Goal: Task Accomplishment & Management: Manage account settings

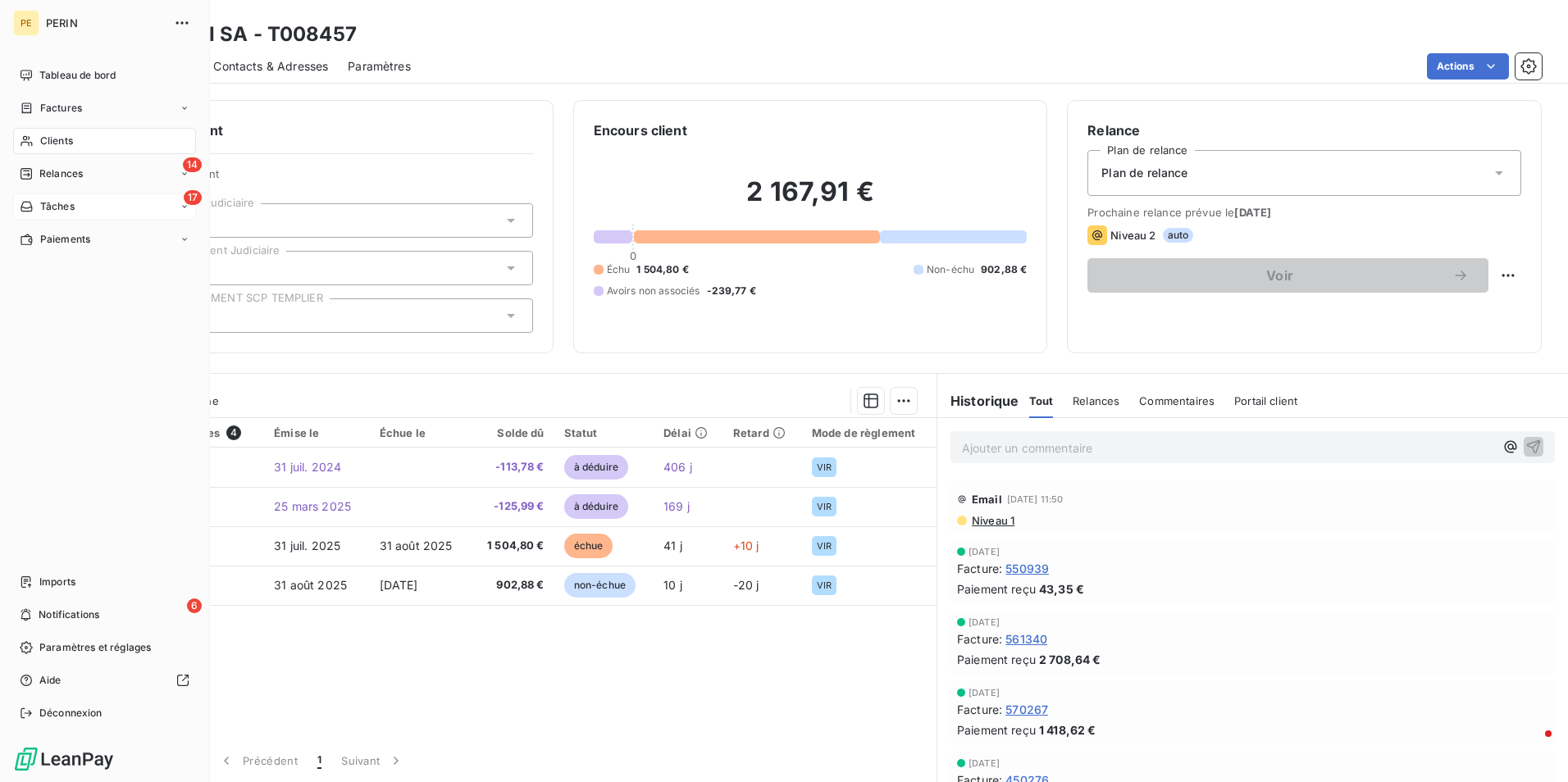
drag, startPoint x: 24, startPoint y: 254, endPoint x: 64, endPoint y: 214, distance: 56.6
click at [28, 275] on div "PE PERIN Tableau de bord Factures Clients 14 Relances 17 Tâches Paiements Impor…" at bounding box center [105, 391] width 210 height 782
click at [51, 133] on div "Clients" at bounding box center [104, 141] width 183 height 26
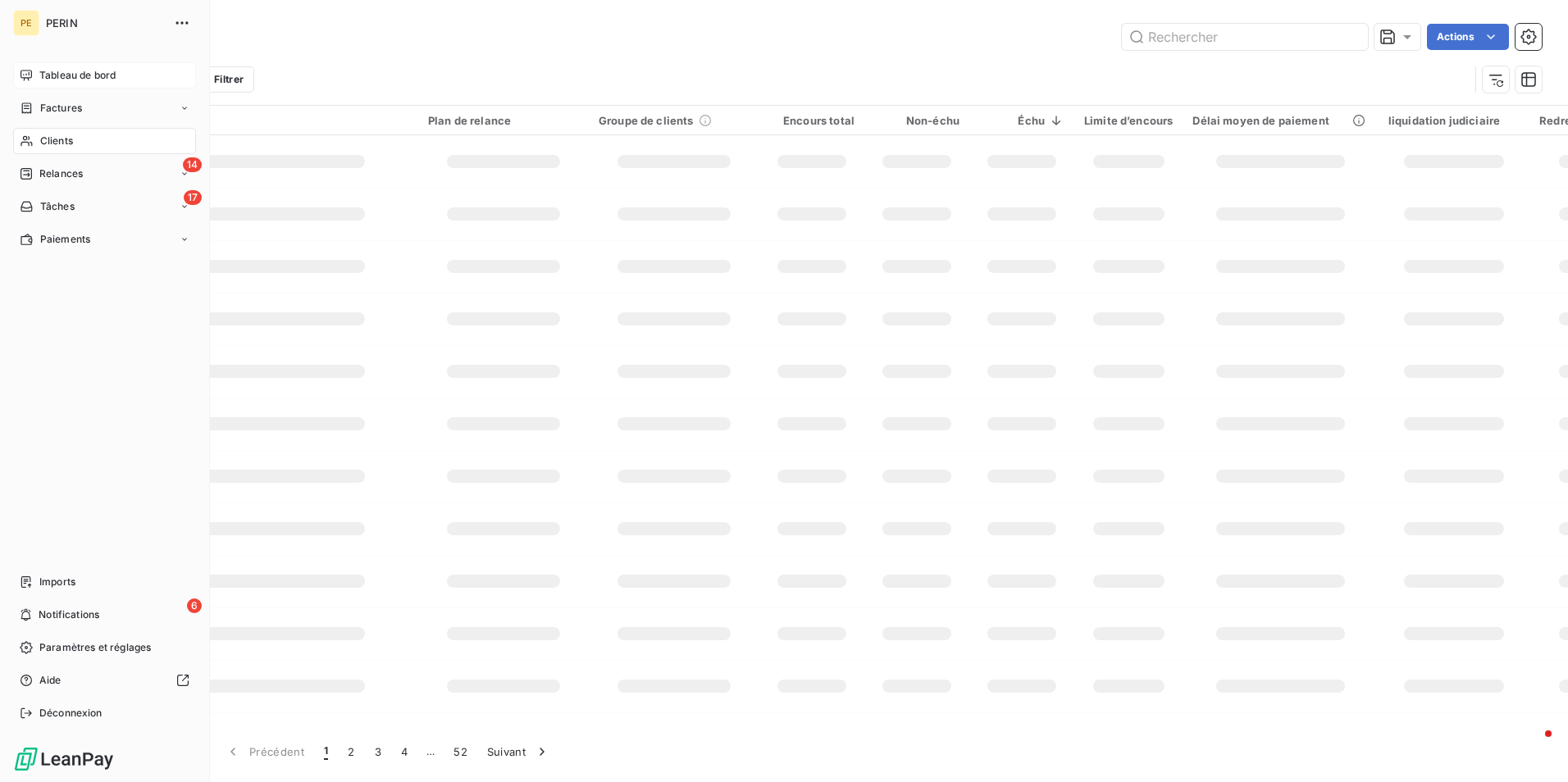
click at [73, 73] on span "Tableau de bord" at bounding box center [77, 75] width 76 height 14
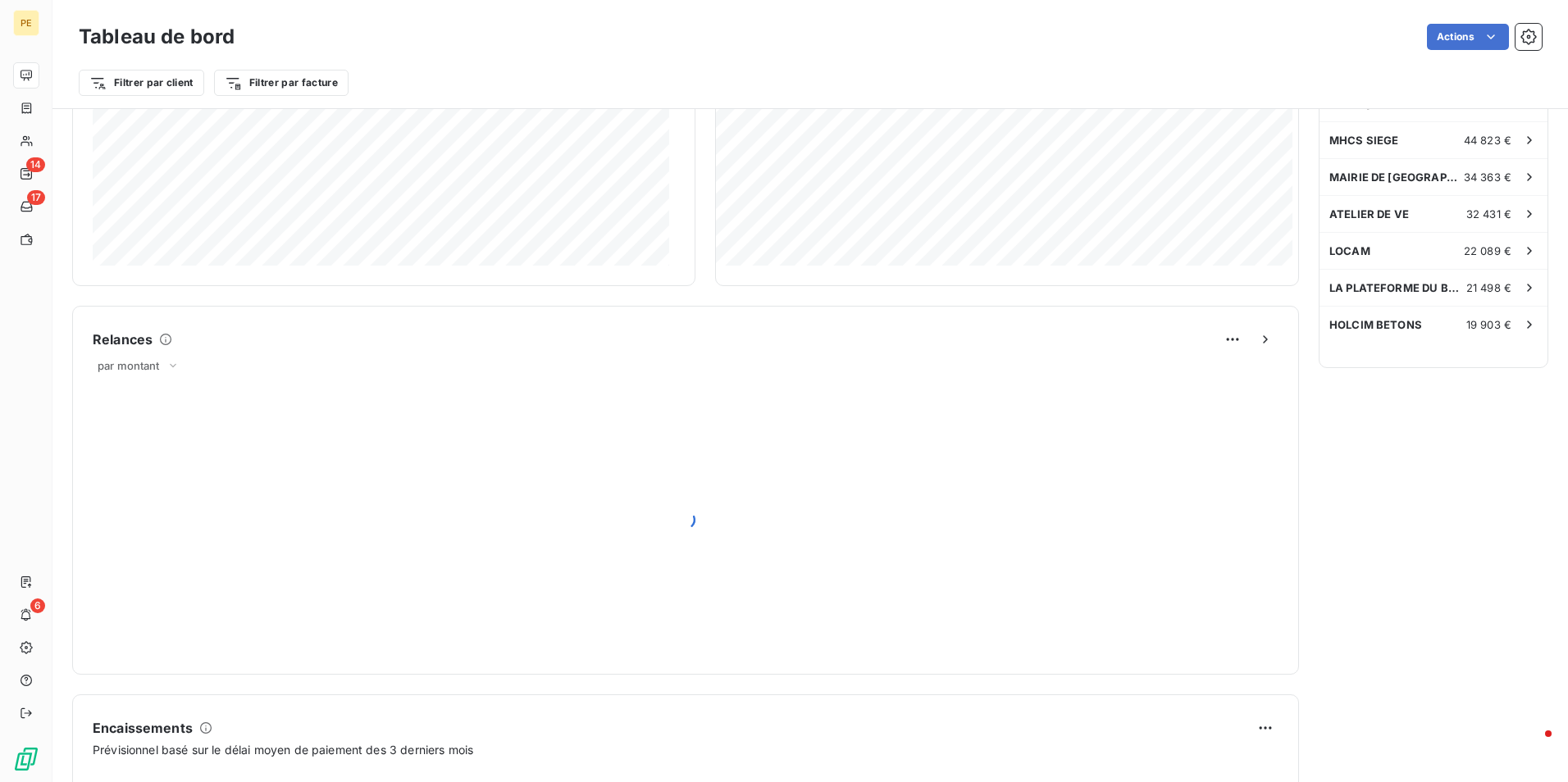
scroll to position [657, 0]
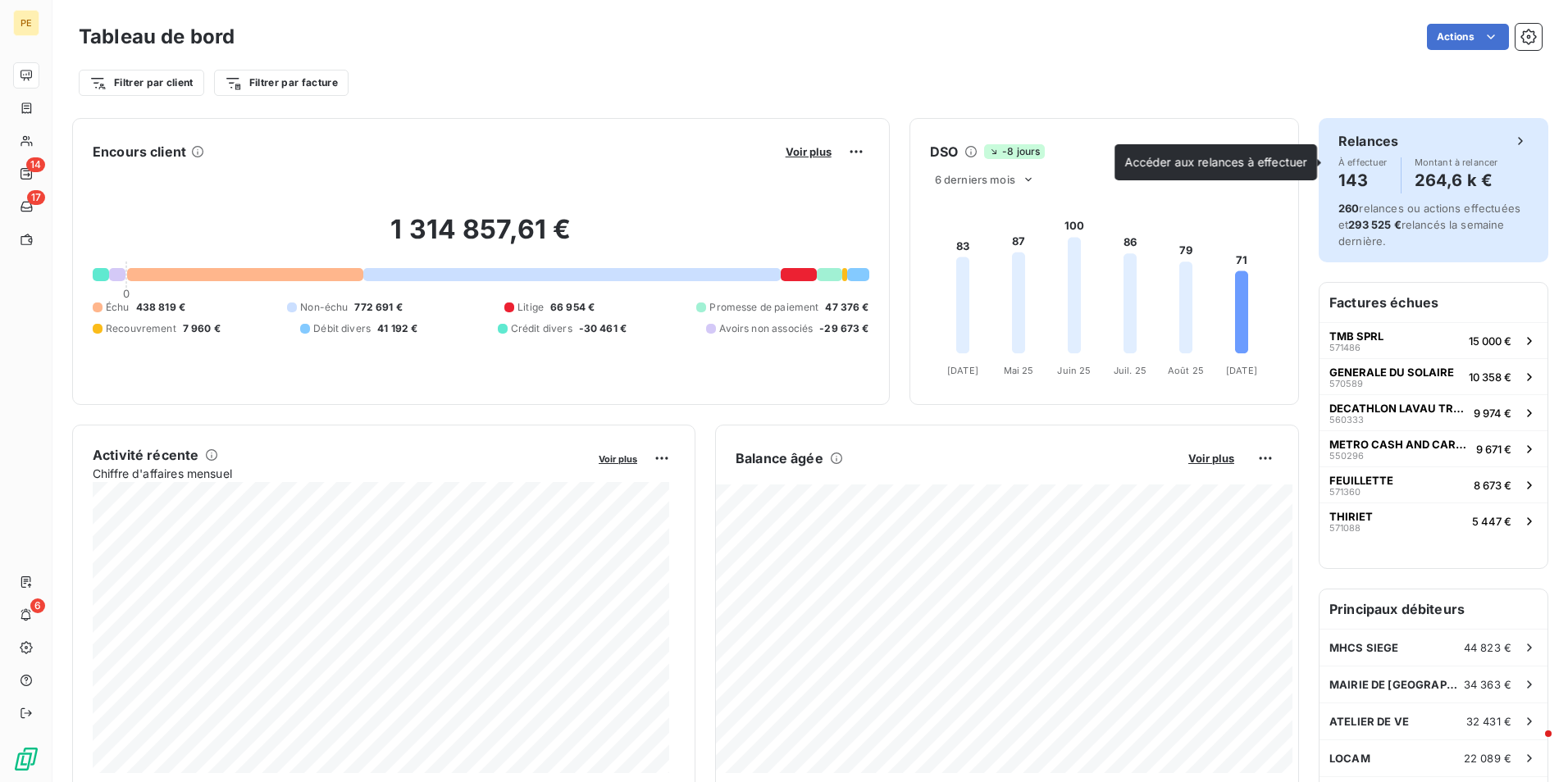
click at [1365, 187] on h4 "143" at bounding box center [1362, 180] width 49 height 26
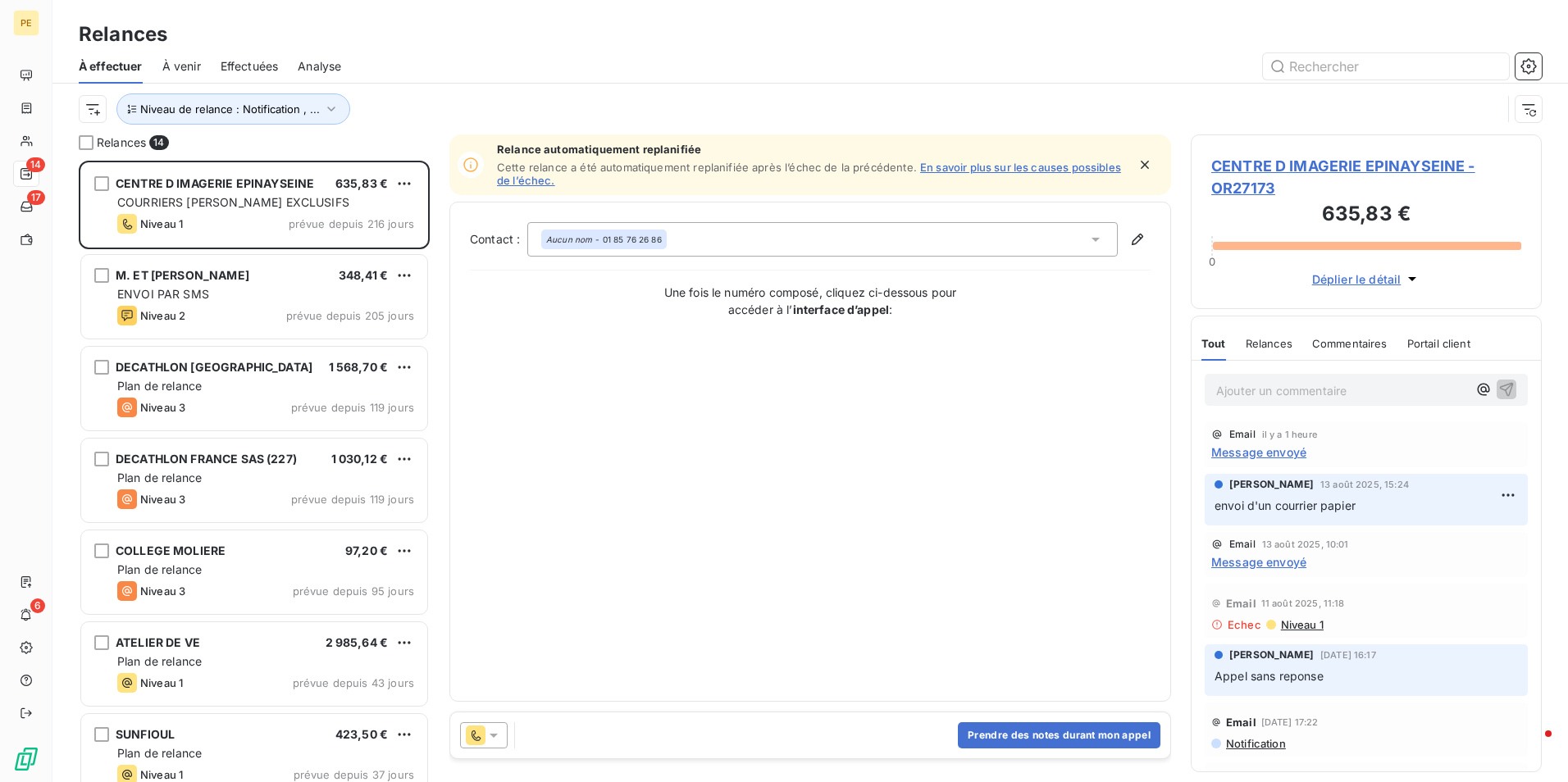
click at [1291, 454] on span "Message envoyé" at bounding box center [1257, 452] width 95 height 17
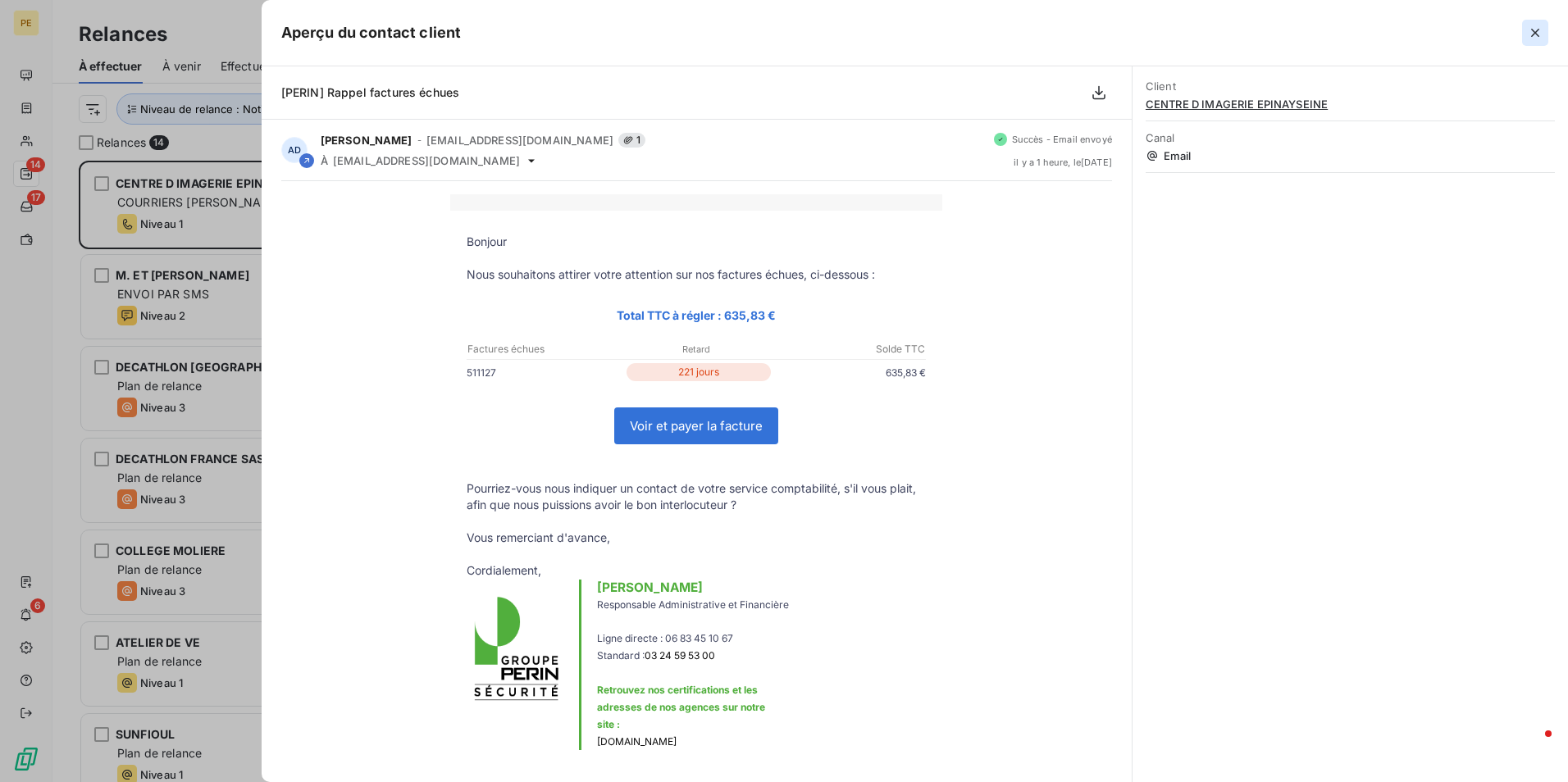
click at [1533, 36] on icon "button" at bounding box center [1535, 32] width 16 height 16
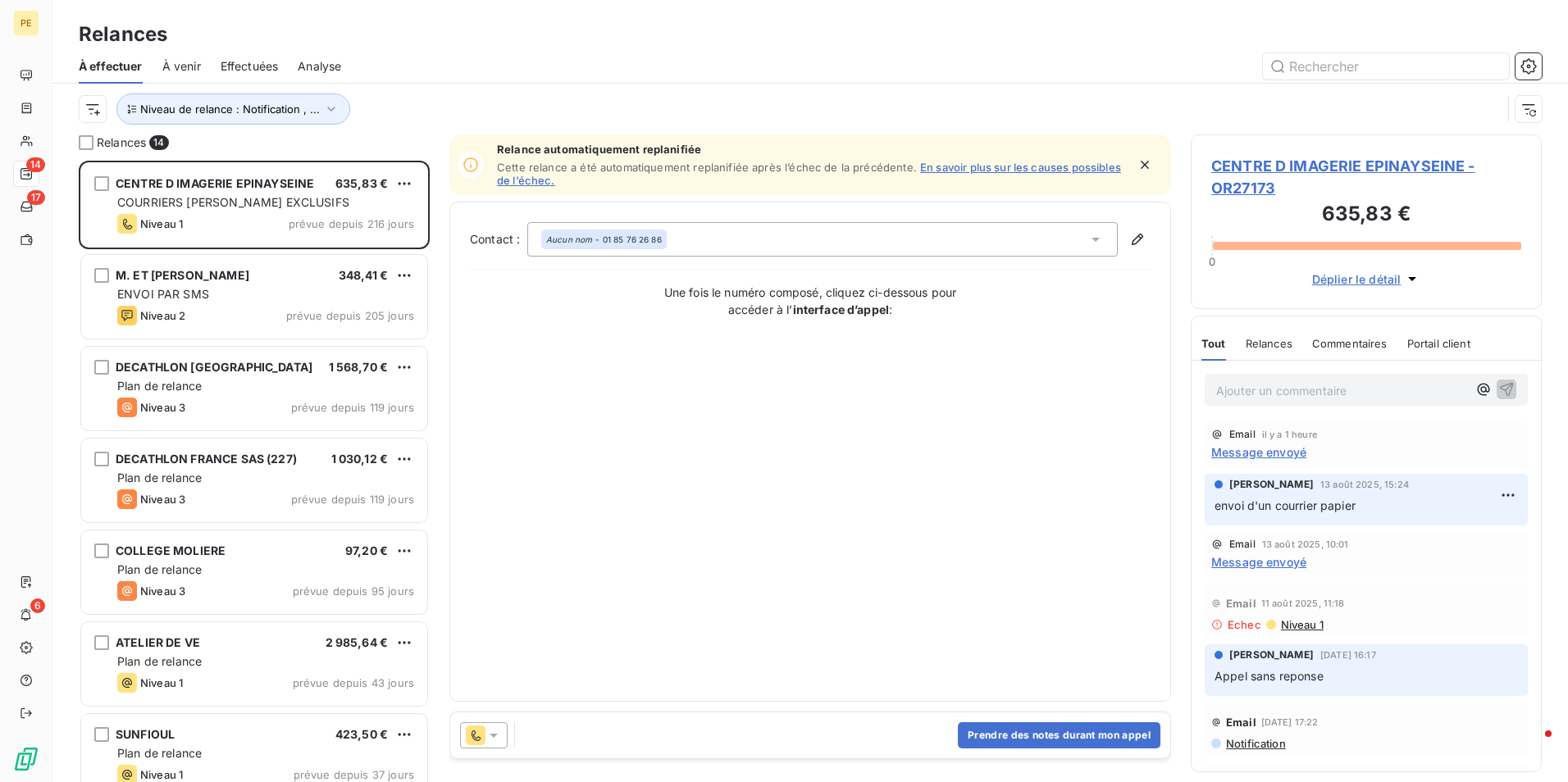
click at [168, 68] on span "À venir" at bounding box center [181, 66] width 38 height 16
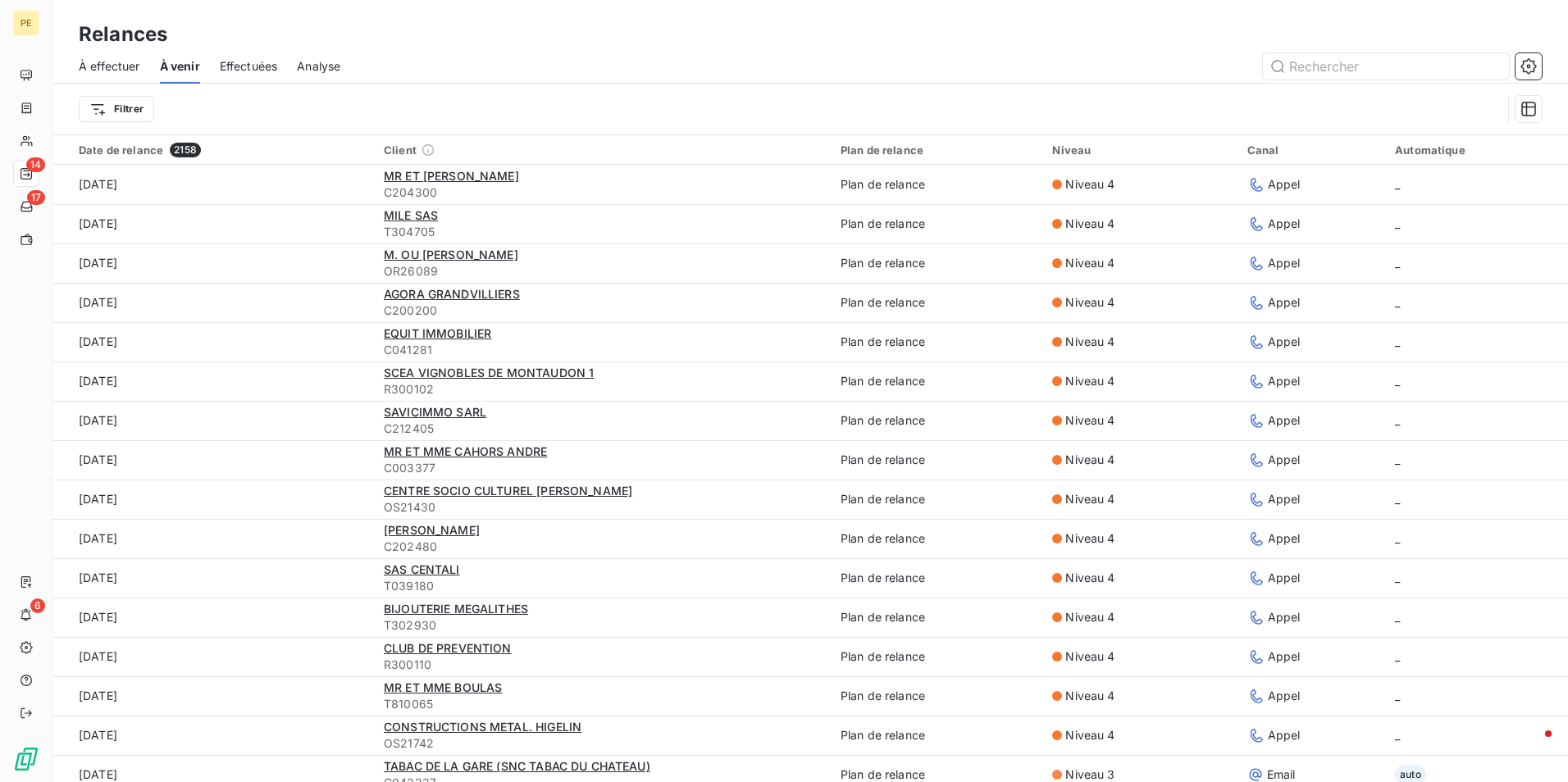
click at [247, 62] on span "Effectuées" at bounding box center [249, 66] width 58 height 16
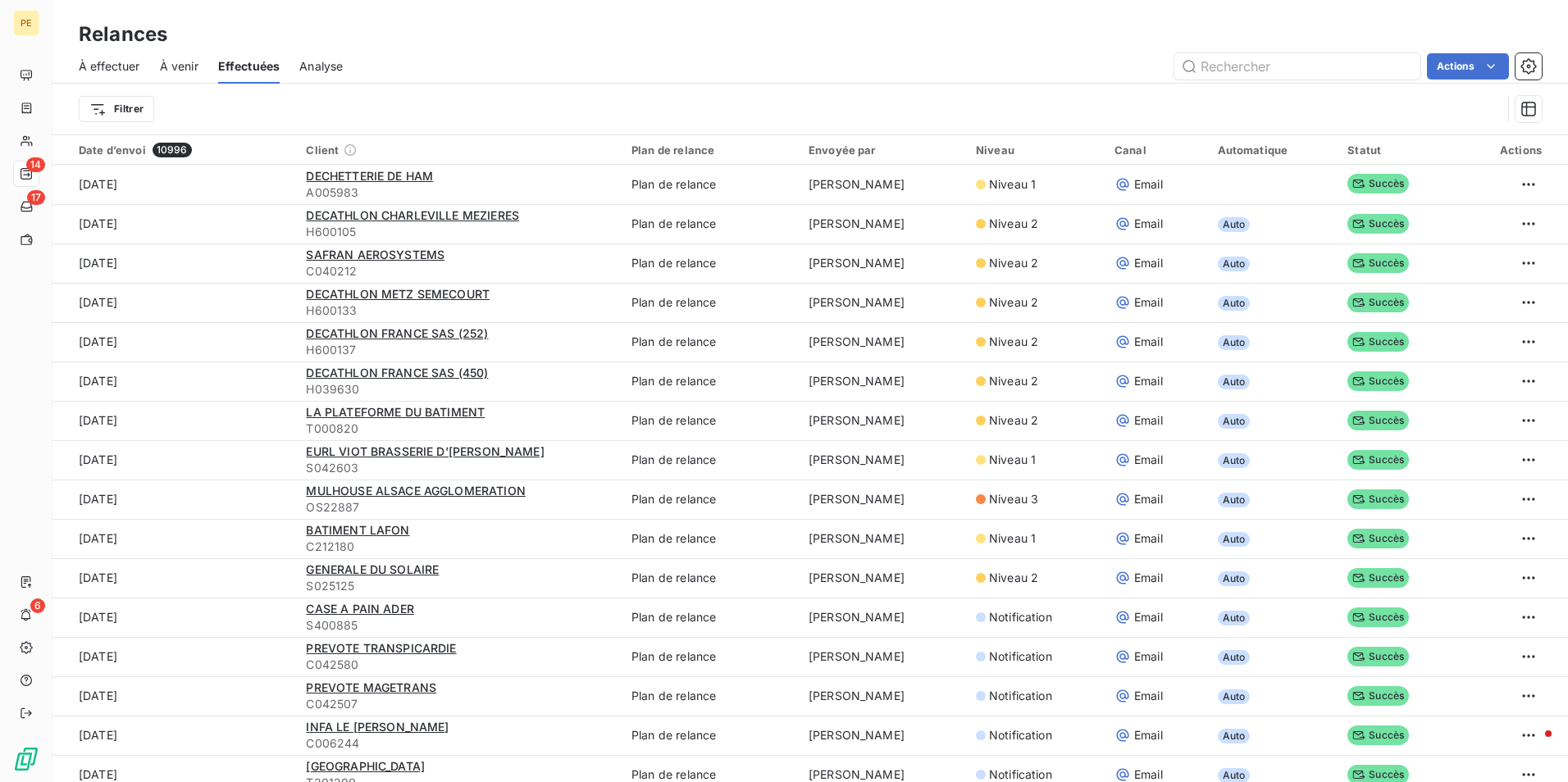
click at [166, 66] on span "À venir" at bounding box center [178, 66] width 38 height 16
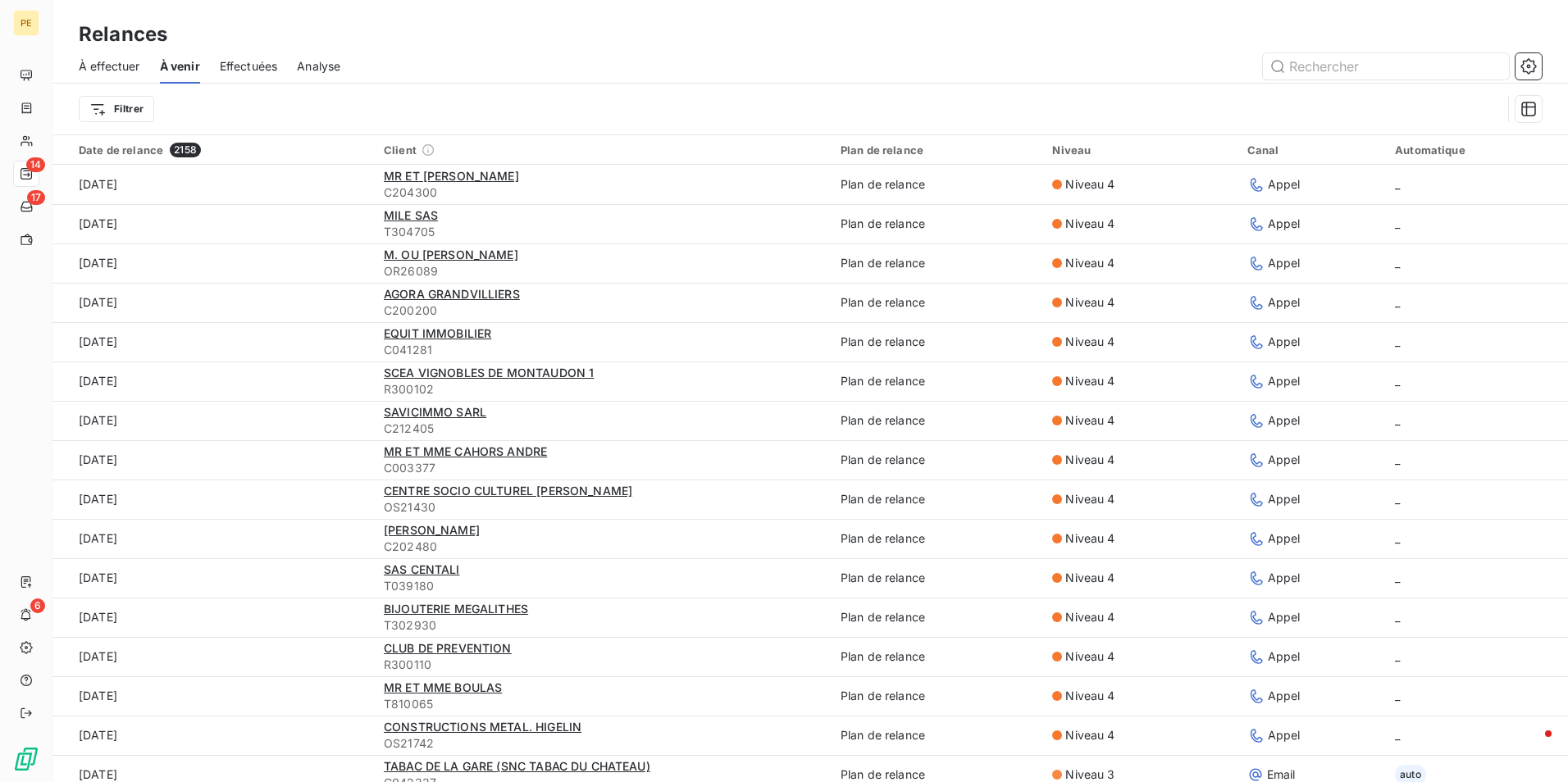
click at [254, 72] on span "Effectuées" at bounding box center [249, 66] width 58 height 16
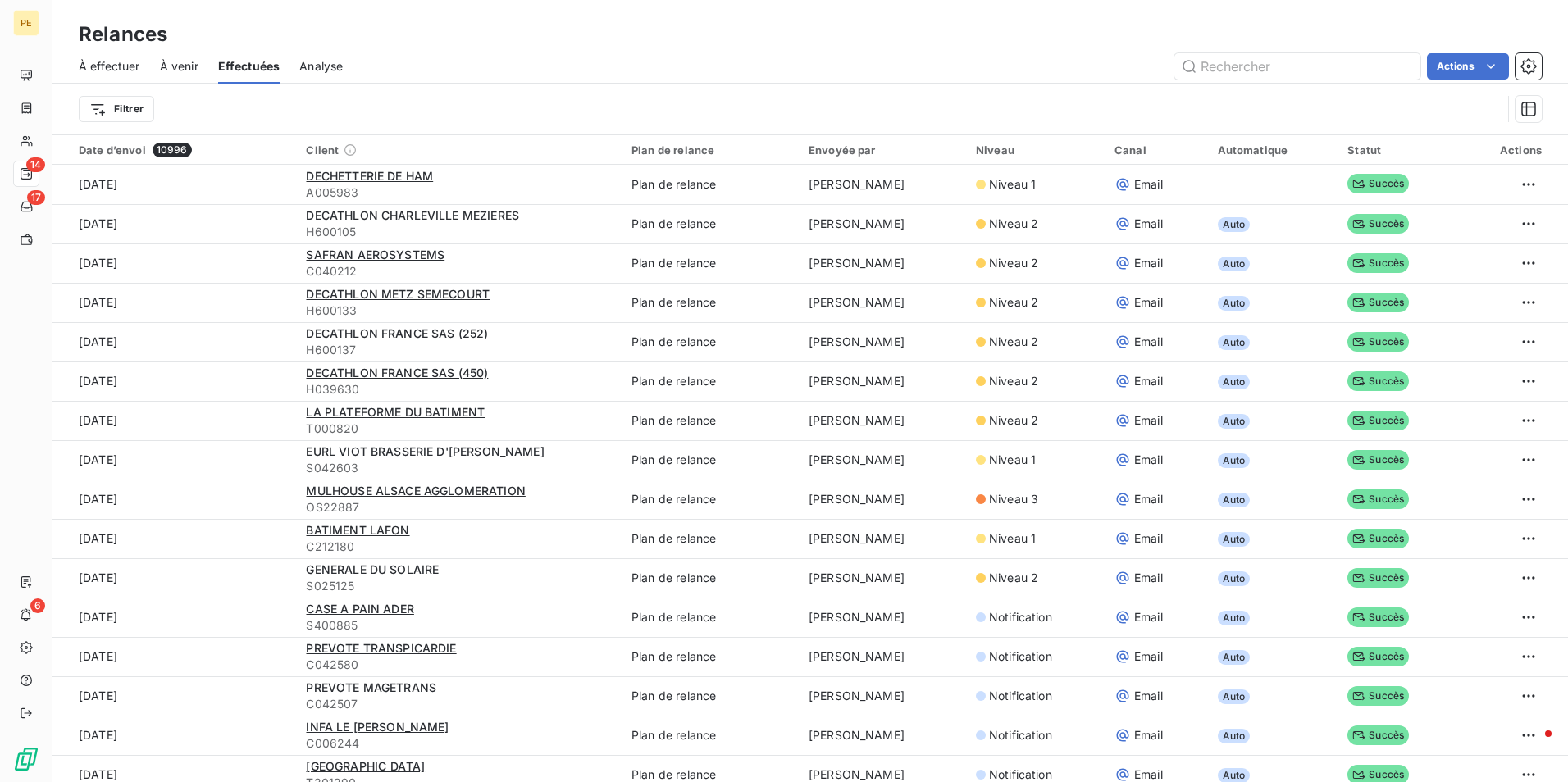
click at [329, 78] on div "Analyse" at bounding box center [321, 67] width 44 height 34
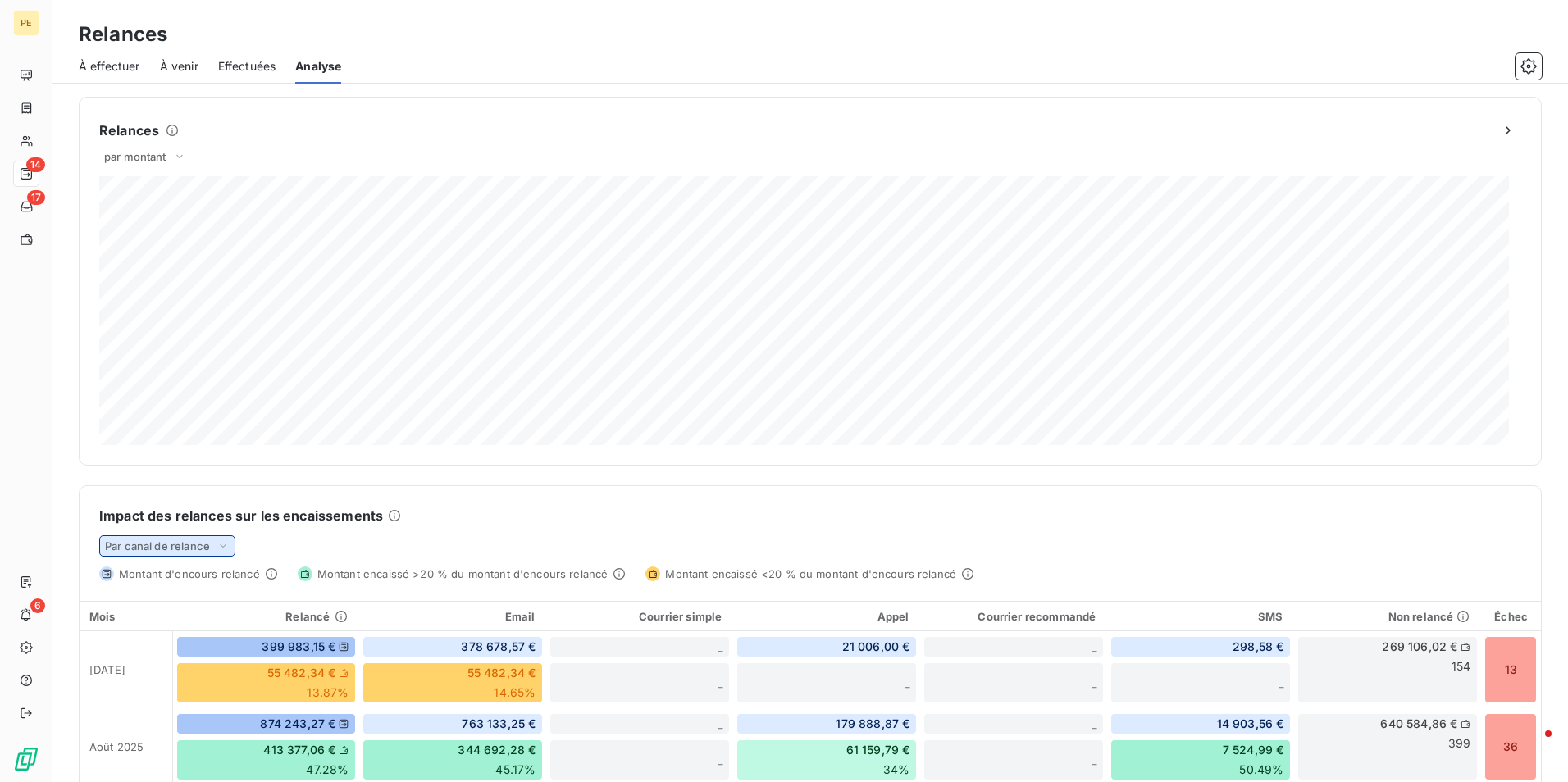
click at [219, 548] on icon at bounding box center [223, 545] width 13 height 16
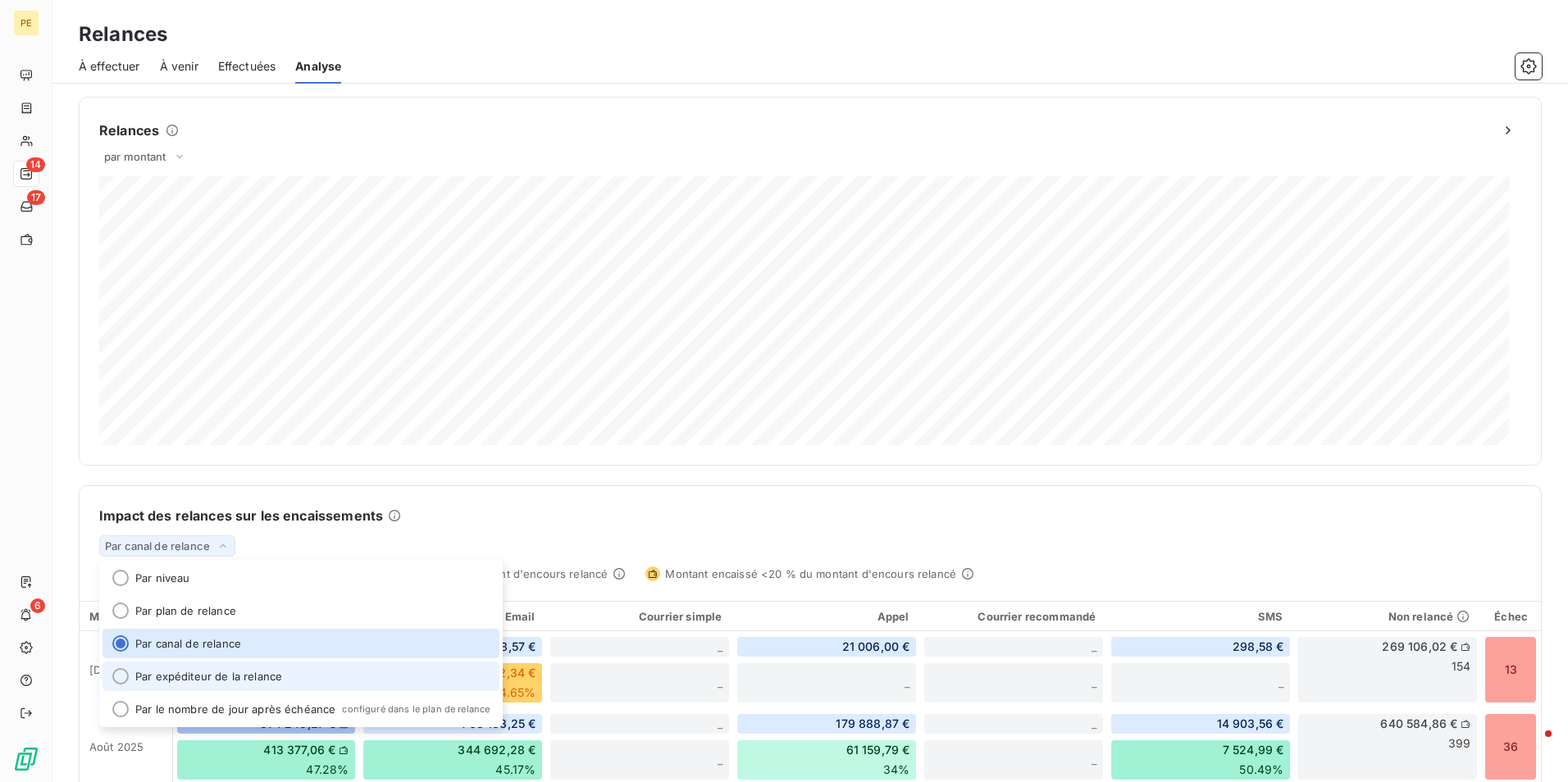
click at [174, 673] on li "Par expéditeur de la relance" at bounding box center [300, 676] width 397 height 30
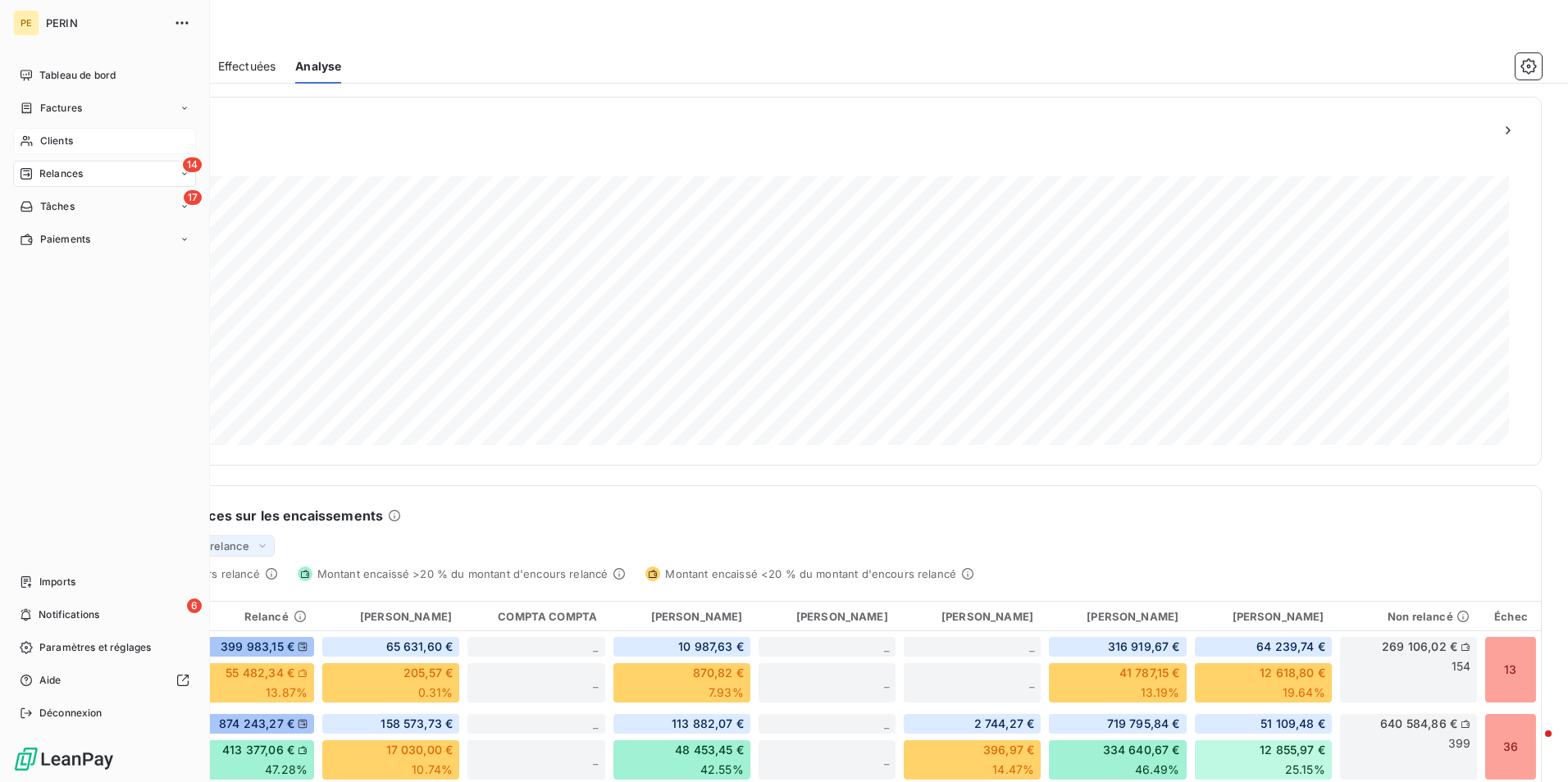
click at [64, 143] on span "Clients" at bounding box center [56, 141] width 32 height 14
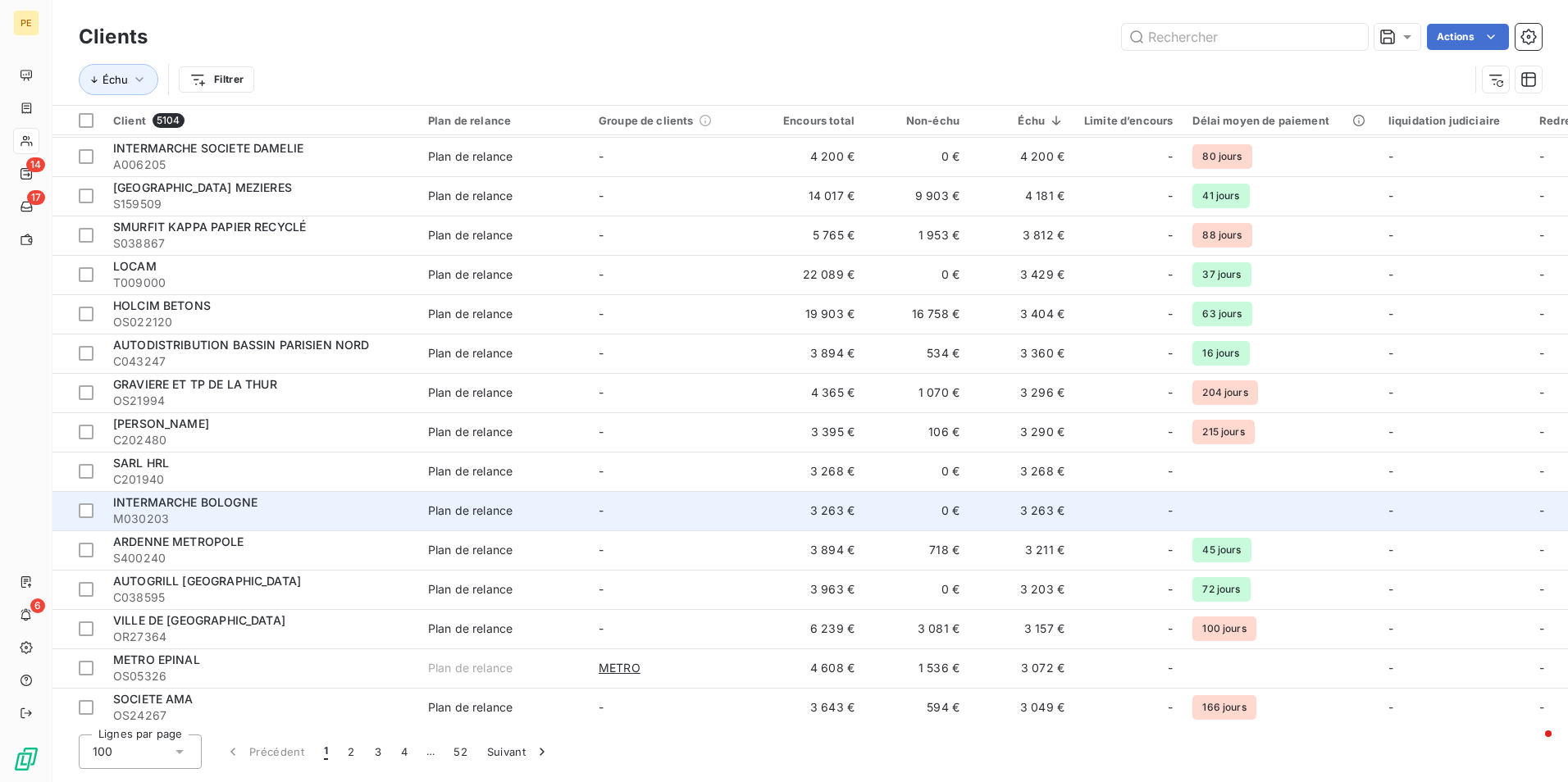
scroll to position [901, 0]
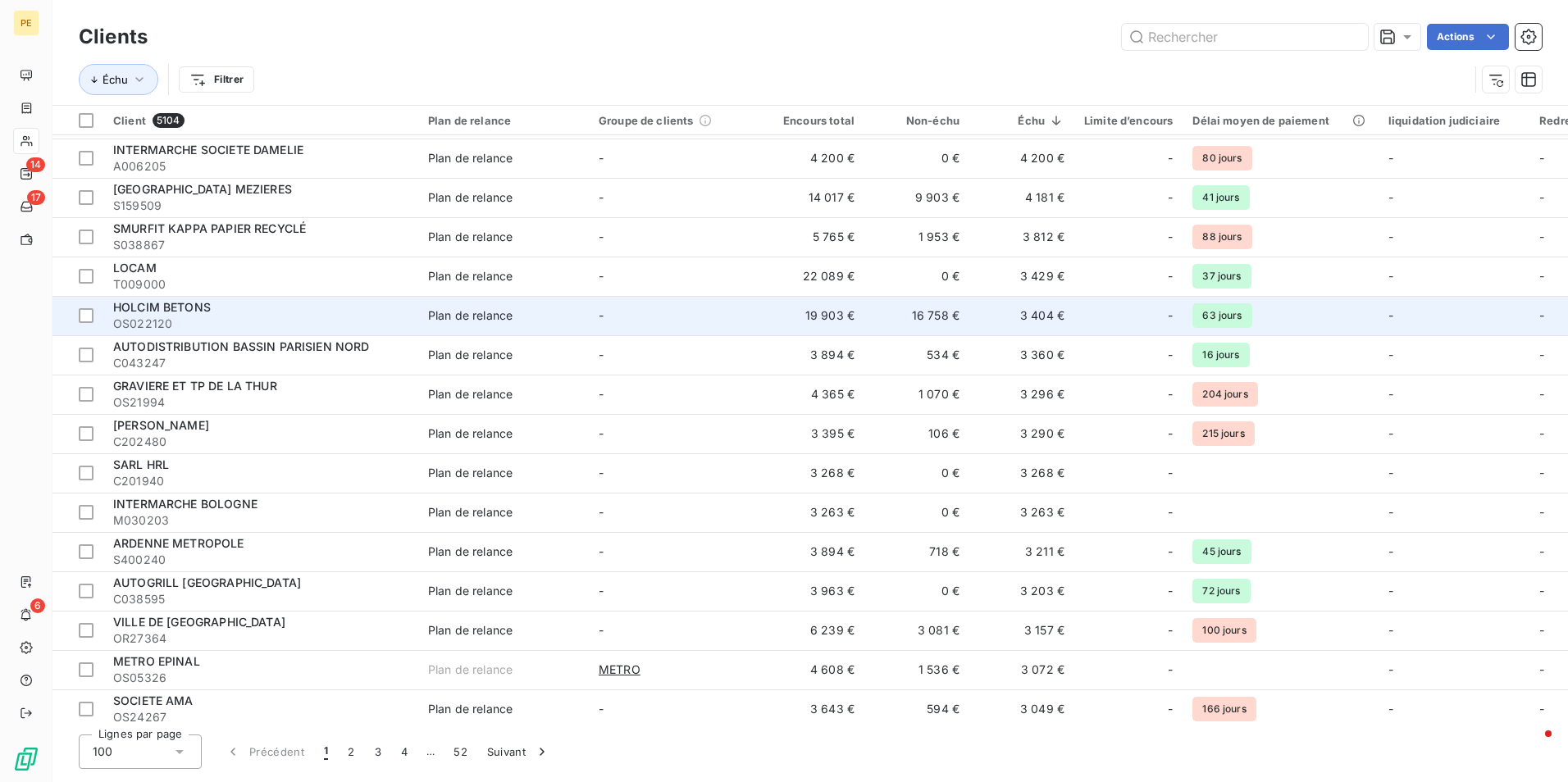
click at [200, 324] on span "OS022120" at bounding box center [261, 323] width 295 height 16
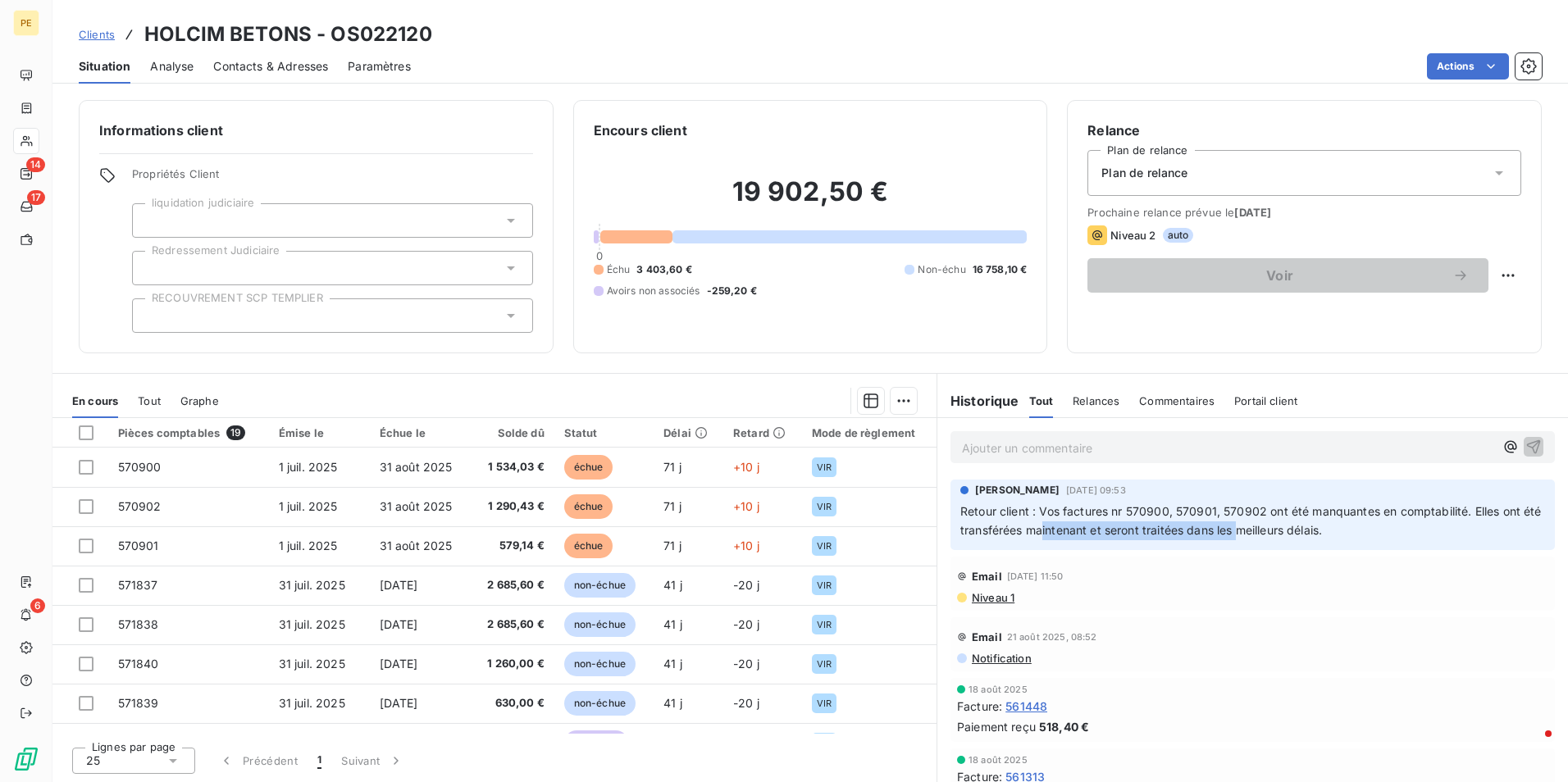
drag, startPoint x: 1058, startPoint y: 526, endPoint x: 1257, endPoint y: 536, distance: 199.3
click at [1257, 536] on span "Retour client : Vos factures nr 570900, 570901, 570902 ont été manquantes en co…" at bounding box center [1251, 520] width 584 height 32
drag, startPoint x: 1257, startPoint y: 536, endPoint x: 1357, endPoint y: 532, distance: 100.1
click at [1349, 532] on p "Retour client : Vos factures nr 570900, 570901, 570902 ont été manquantes en co…" at bounding box center [1251, 521] width 584 height 38
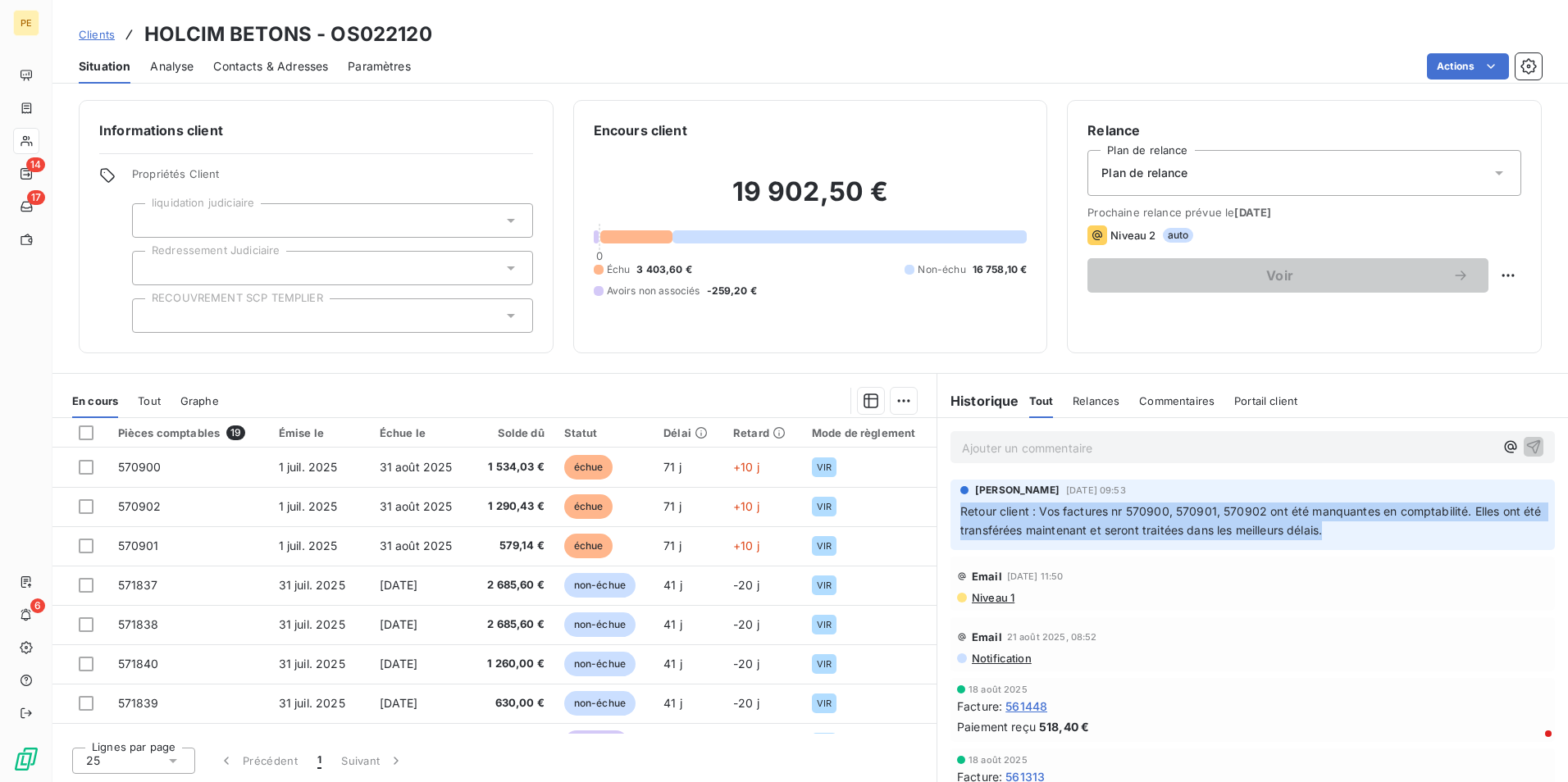
drag, startPoint x: 1374, startPoint y: 533, endPoint x: 955, endPoint y: 511, distance: 419.6
click at [960, 511] on p "Retour client : Vos factures nr 570900, 570901, 570902 ont été manquantes en co…" at bounding box center [1251, 521] width 584 height 38
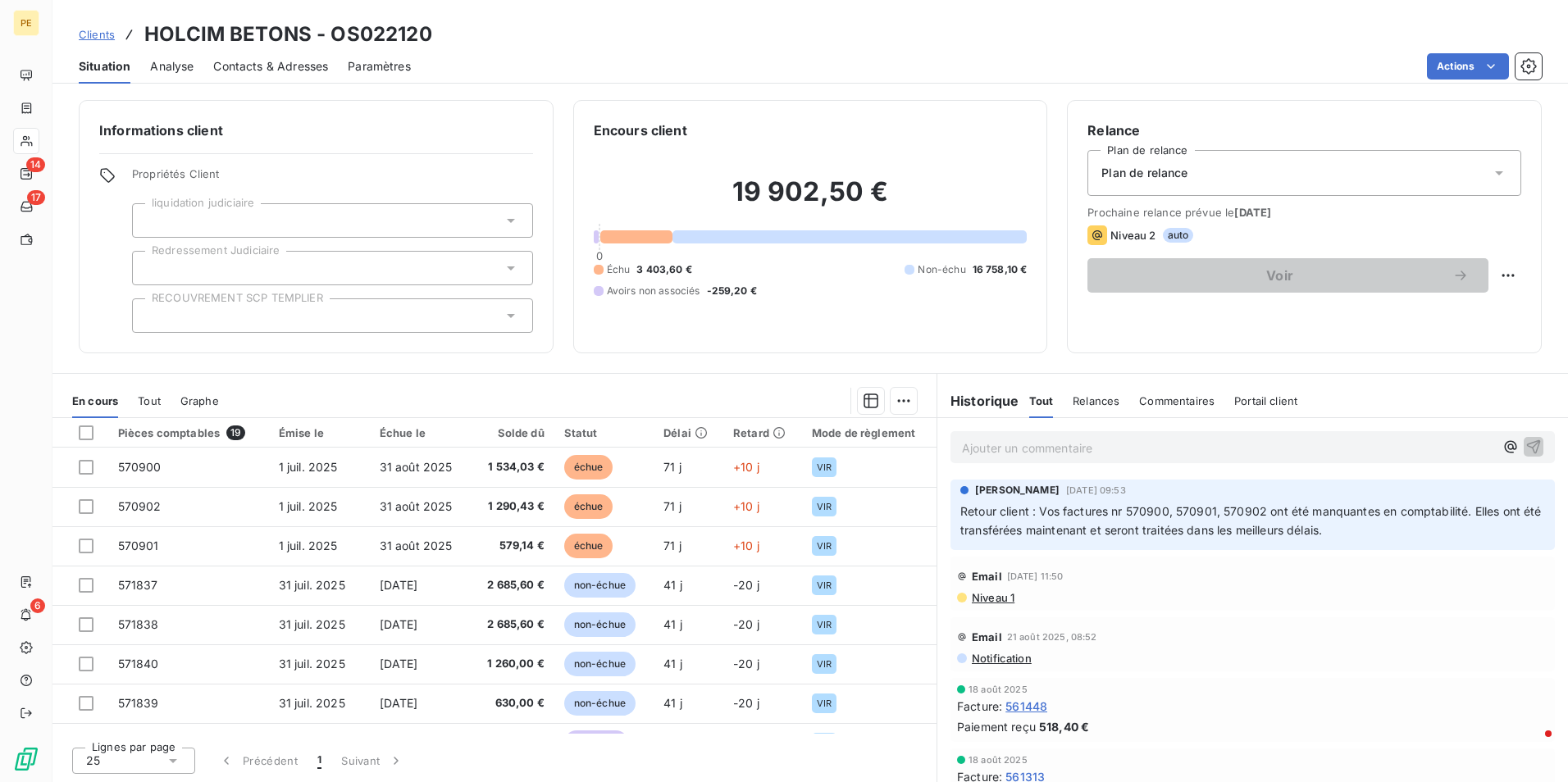
click at [1188, 592] on div "Niveau 1" at bounding box center [1252, 597] width 591 height 13
click at [1489, 263] on html "PE 14 17 6 Clients HOLCIM BETONS - OS022120 Situation Analyse Contacts & Adress…" at bounding box center [784, 391] width 1568 height 782
click at [1456, 310] on div "Replanifier cette action" at bounding box center [1428, 311] width 147 height 26
select select "8"
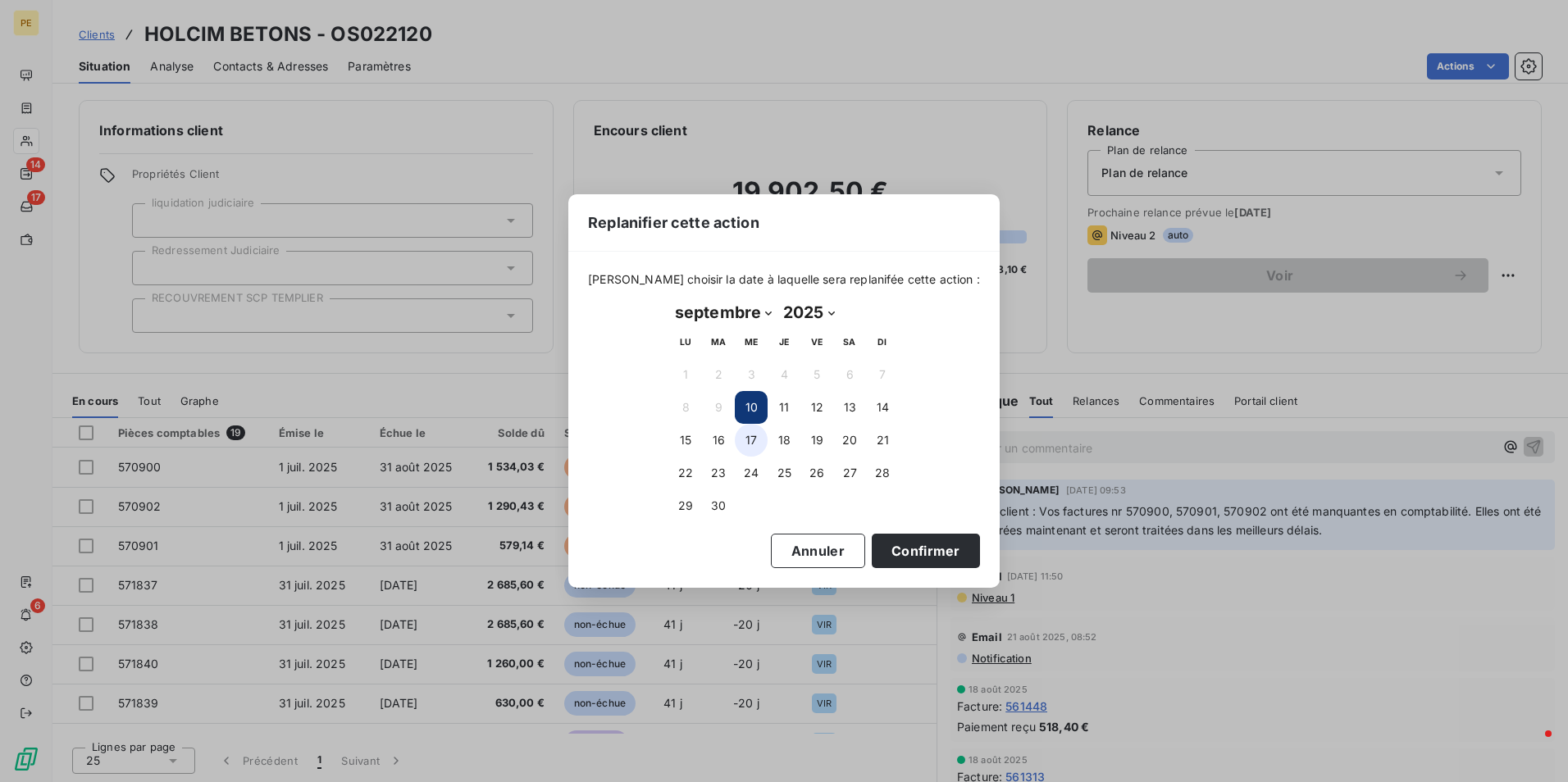
click at [755, 441] on button "17" at bounding box center [751, 440] width 32 height 32
click at [912, 547] on button "Confirmer" at bounding box center [926, 551] width 108 height 34
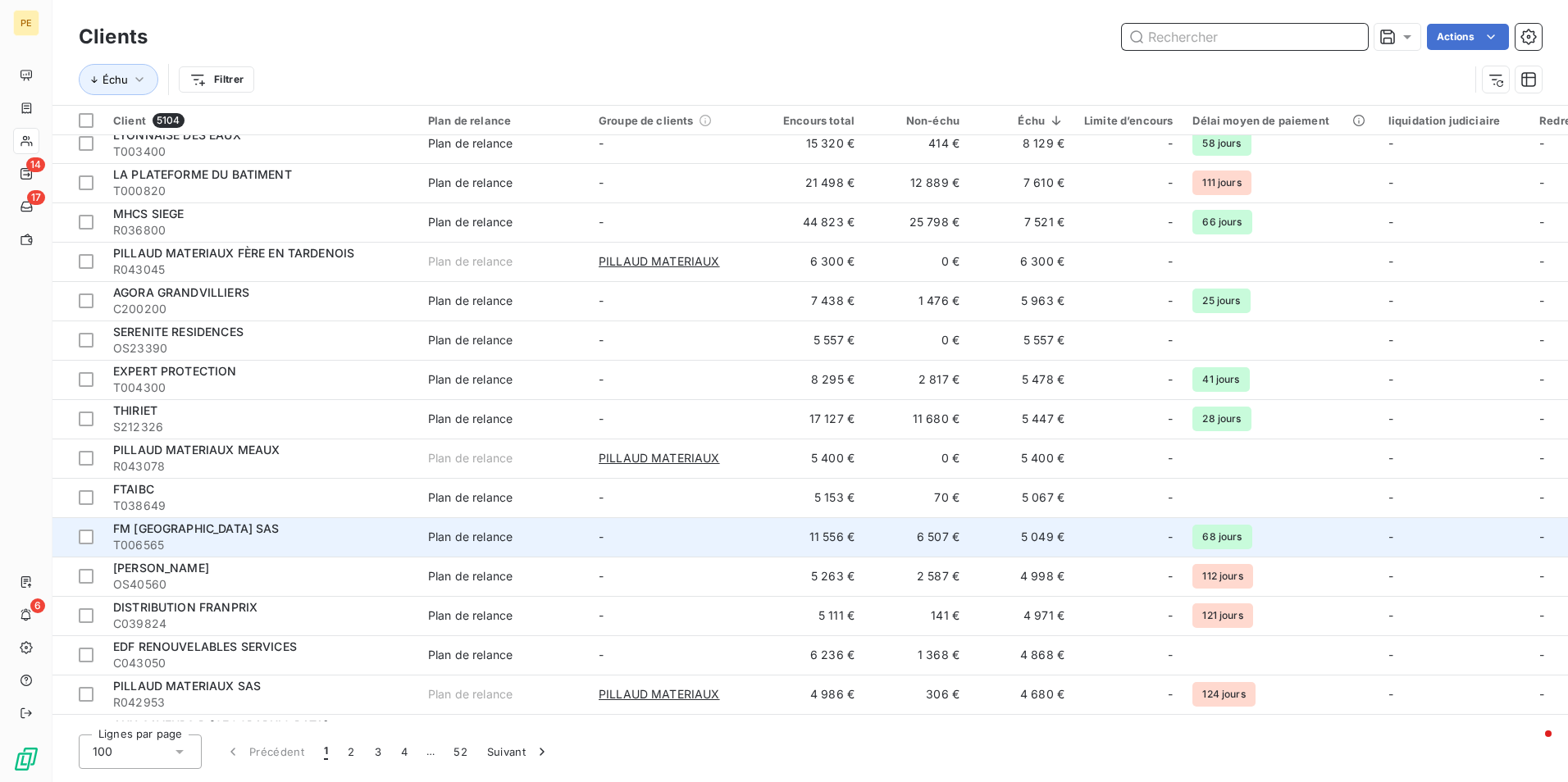
scroll to position [410, 0]
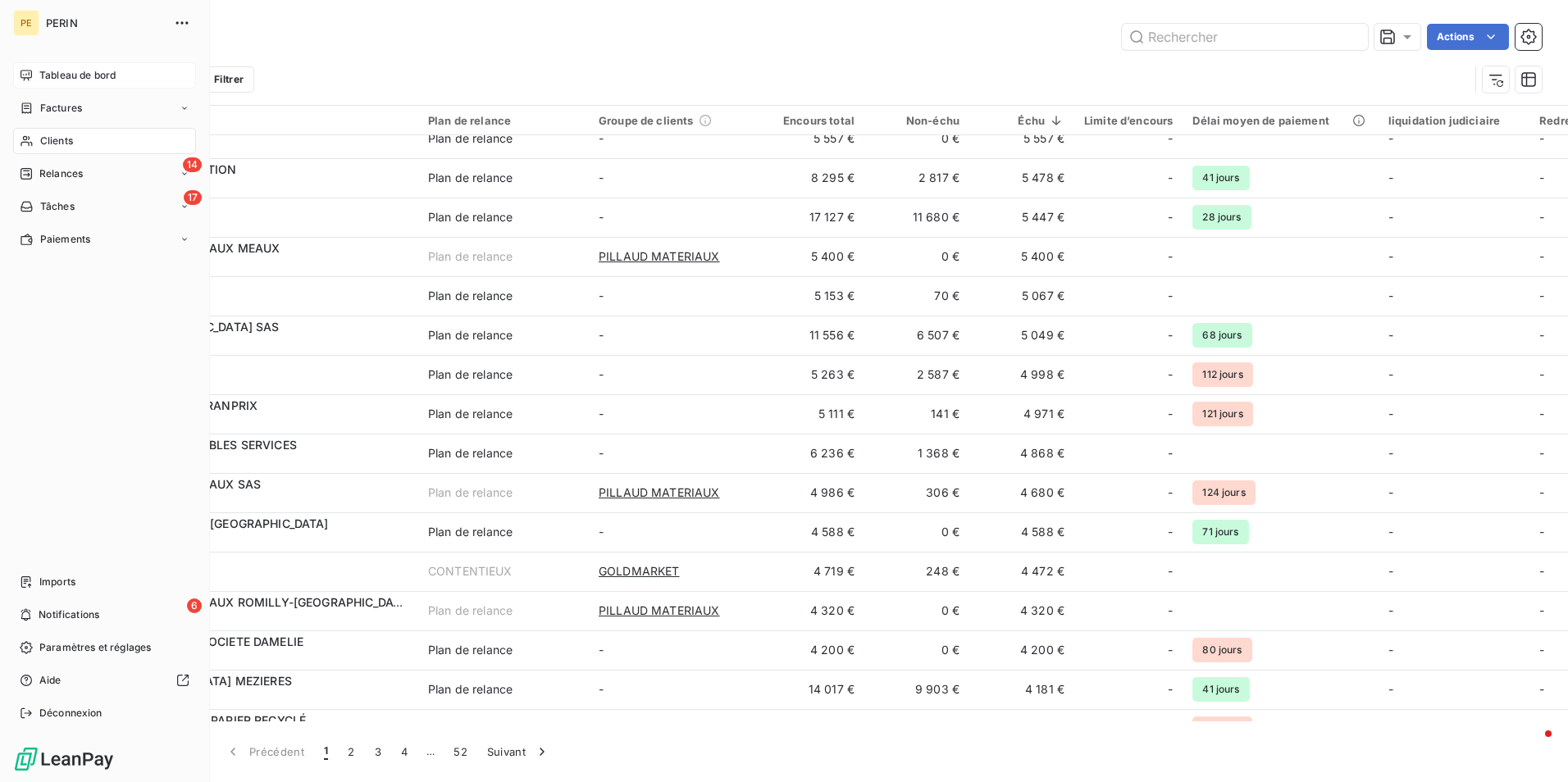
click at [45, 75] on span "Tableau de bord" at bounding box center [77, 75] width 76 height 14
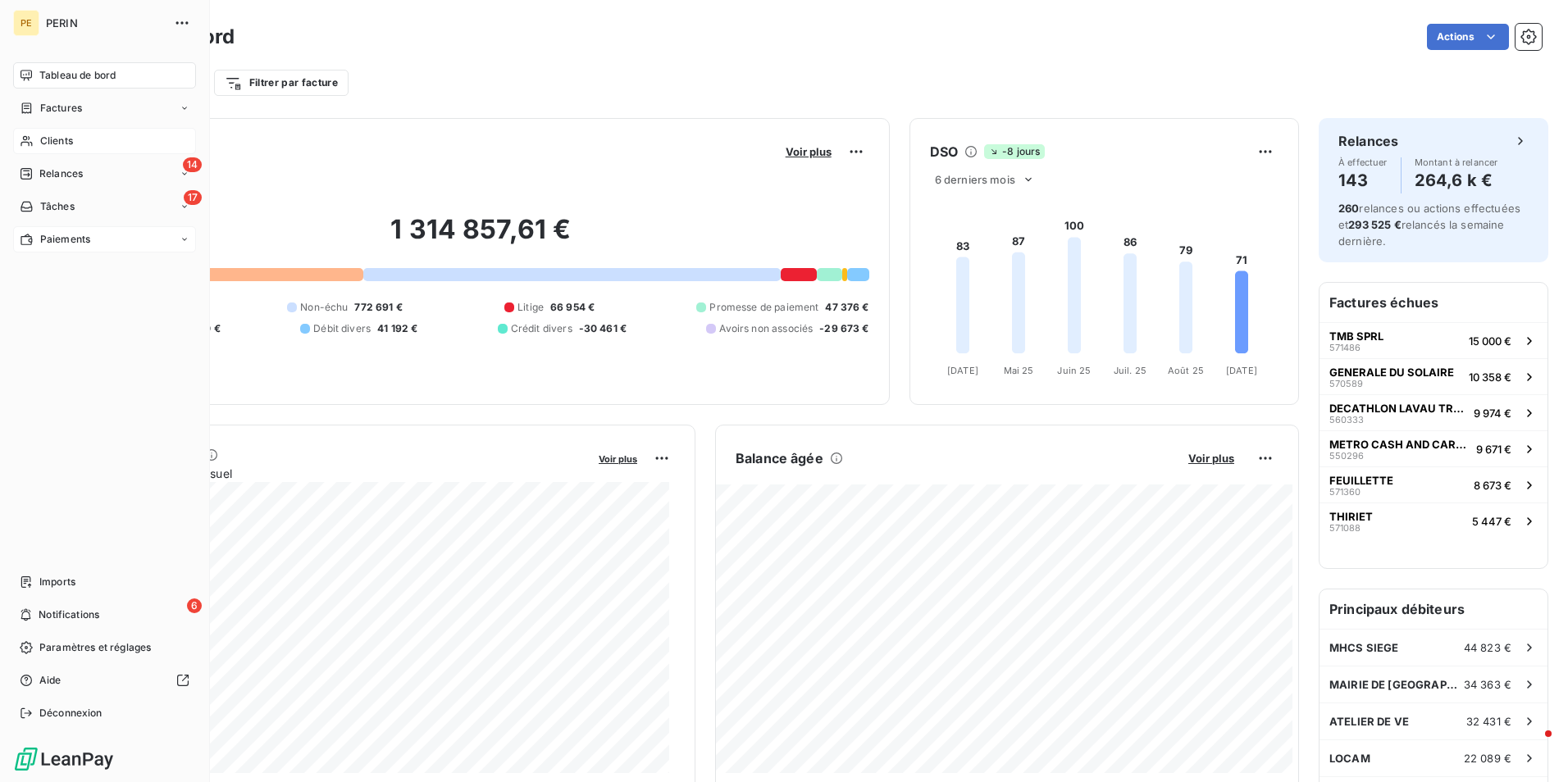
click at [55, 248] on div "Paiements" at bounding box center [104, 239] width 183 height 26
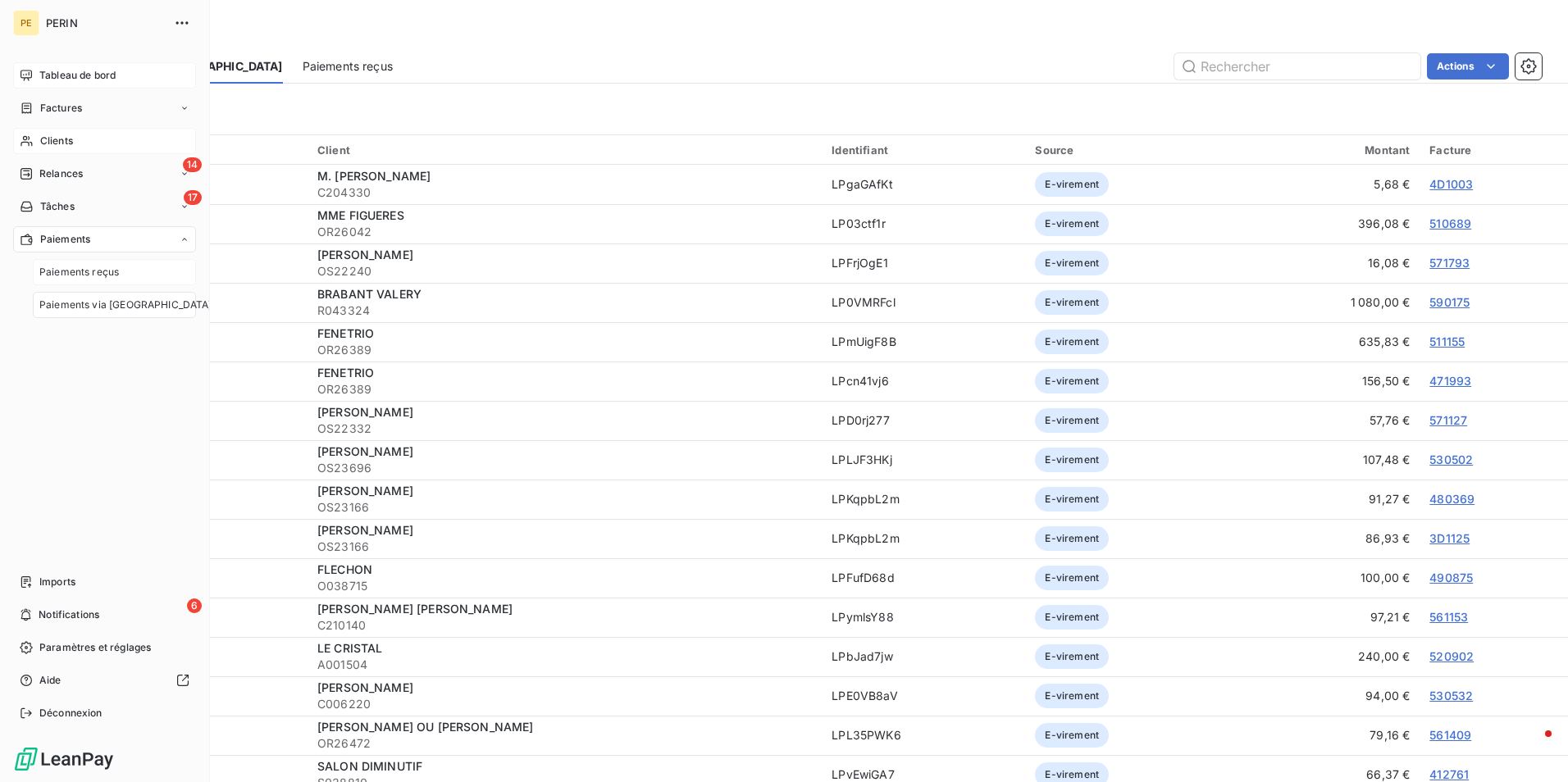
click at [59, 273] on span "Paiements reçus" at bounding box center [78, 271] width 79 height 14
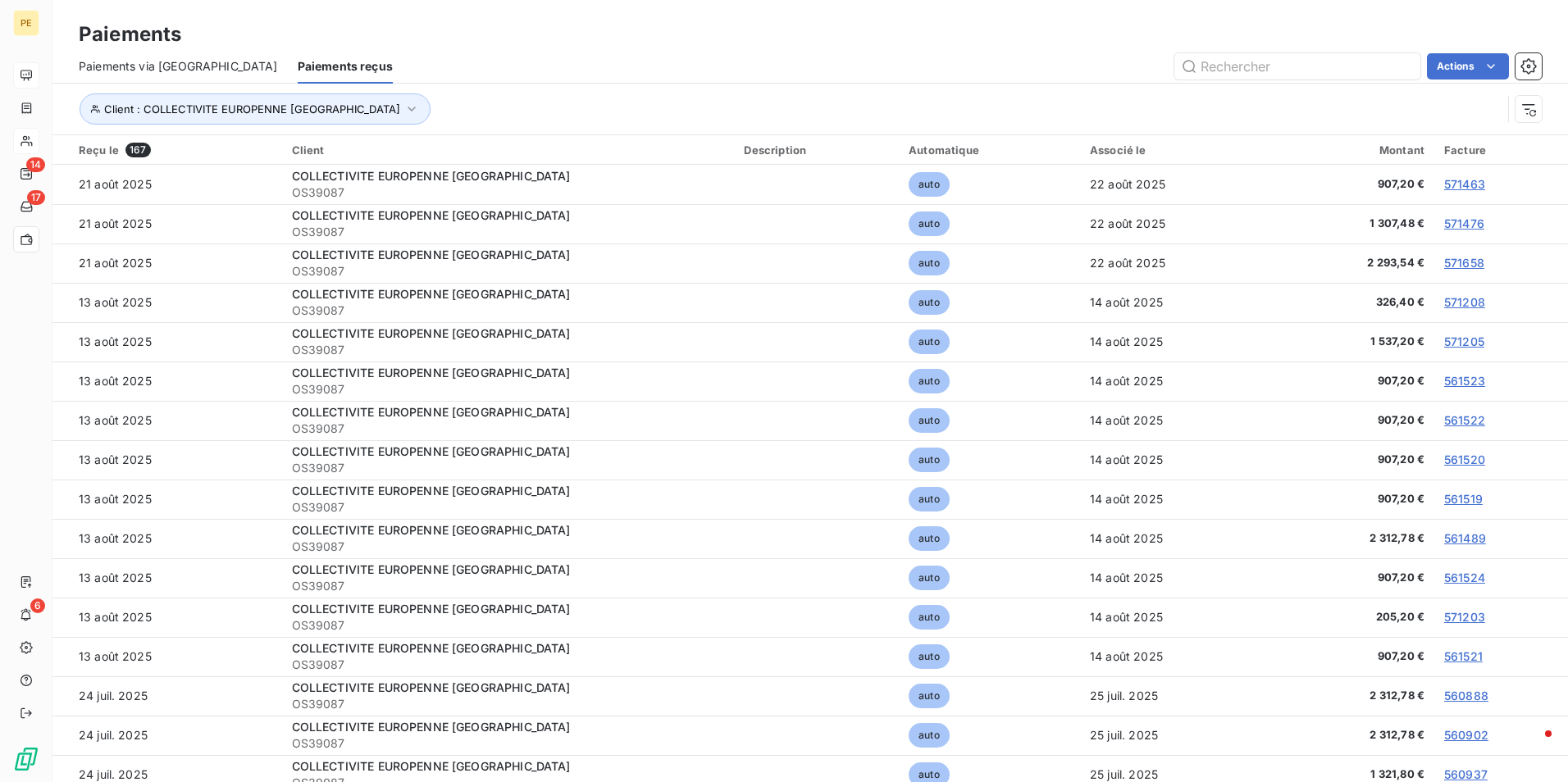
click at [139, 49] on div "Paiements via [GEOGRAPHIC_DATA]" at bounding box center [178, 67] width 200 height 34
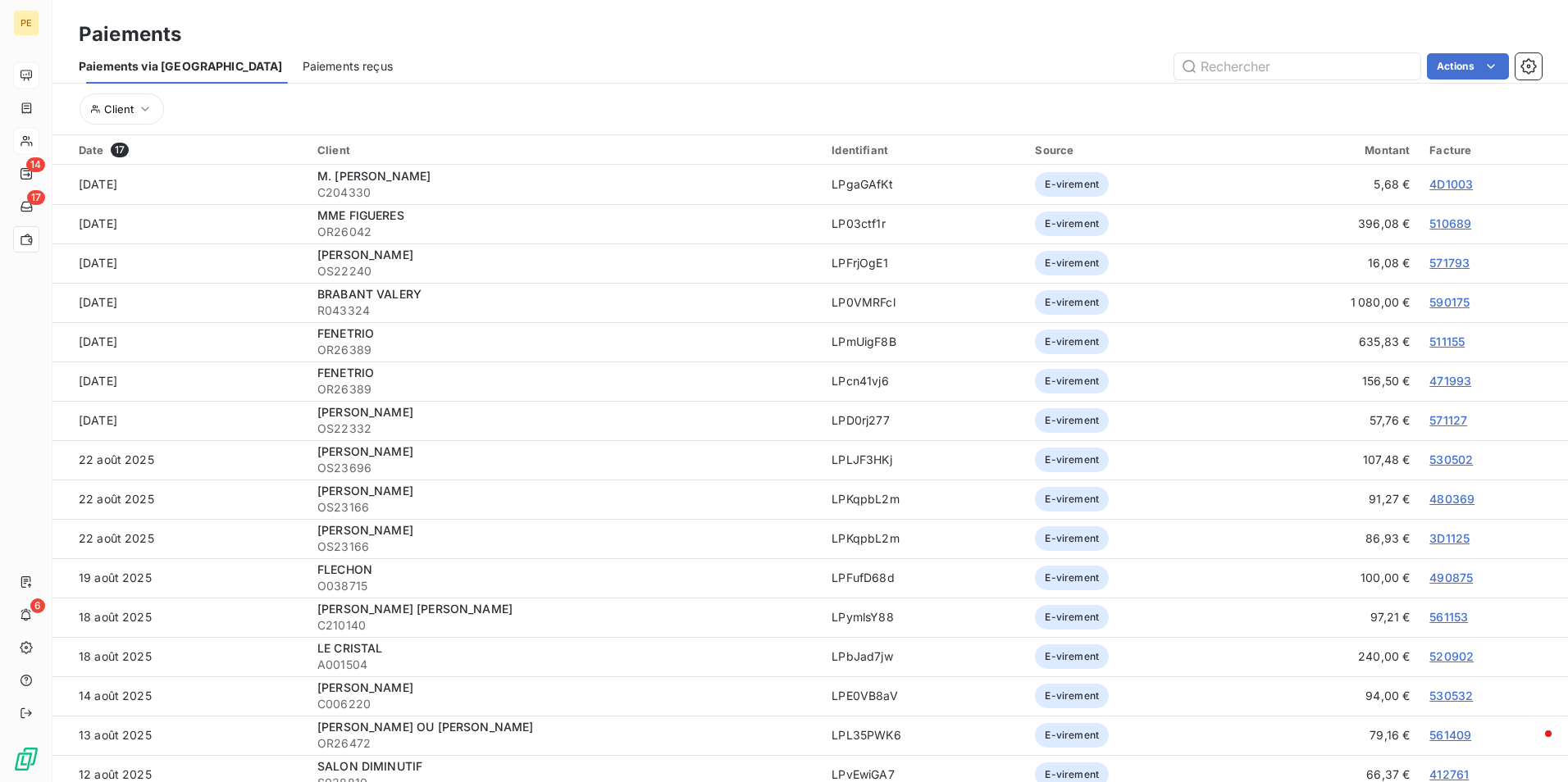
click at [130, 72] on span "Paiements via [GEOGRAPHIC_DATA]" at bounding box center [180, 66] width 204 height 16
